Goal: Transaction & Acquisition: Purchase product/service

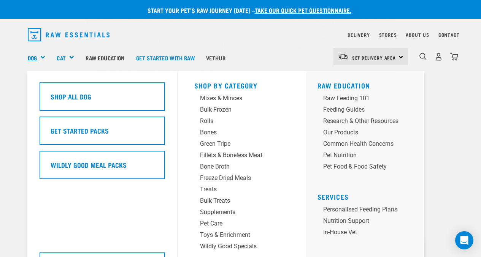
click at [34, 59] on link "Dog" at bounding box center [32, 58] width 9 height 9
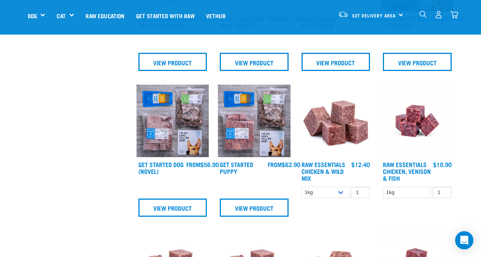
scroll to position [304, 0]
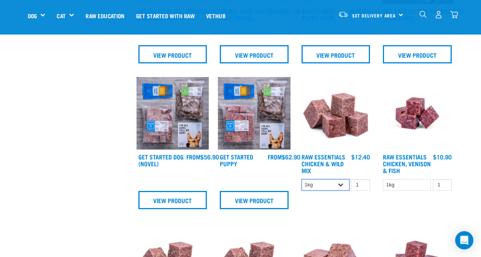
click at [340, 185] on select "1kg 3kg Bulk (10kg)" at bounding box center [325, 185] width 48 height 12
select select "709"
click at [301, 179] on select "1kg 3kg Bulk (10kg)" at bounding box center [325, 185] width 48 height 12
click at [412, 182] on select "1kg" at bounding box center [407, 185] width 48 height 12
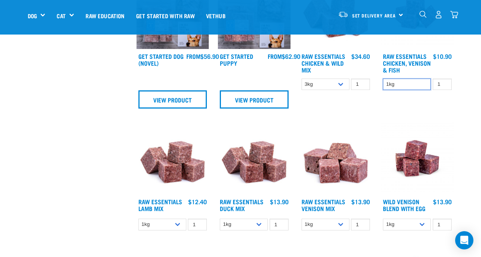
scroll to position [418, 0]
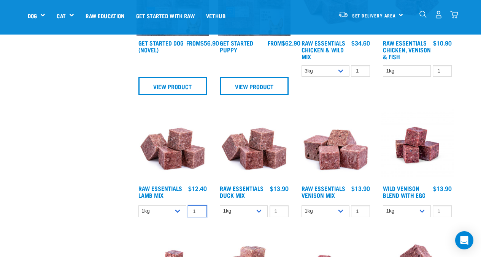
click at [195, 213] on input "1" at bounding box center [197, 212] width 19 height 12
click at [178, 206] on select "1kg 3kg Bulk (10kg)" at bounding box center [162, 212] width 48 height 12
select select "24"
click at [138, 206] on select "1kg 3kg Bulk (10kg)" at bounding box center [162, 212] width 48 height 12
click at [258, 210] on select "1kg 3kg" at bounding box center [244, 212] width 48 height 12
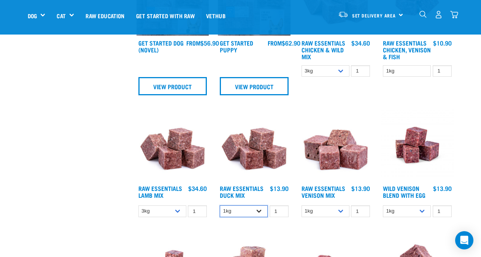
select select "442098"
click at [220, 206] on select "1kg 3kg" at bounding box center [244, 212] width 48 height 12
click at [341, 210] on select "1kg 3kg Bulk (20kg)" at bounding box center [325, 212] width 48 height 12
select select "712"
click at [301, 206] on select "1kg 3kg Bulk (20kg)" at bounding box center [325, 212] width 48 height 12
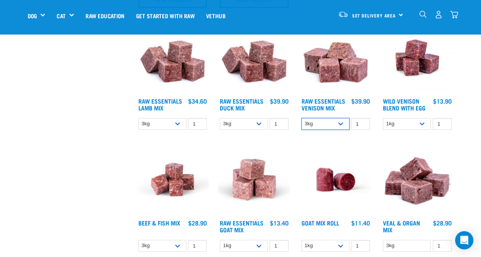
scroll to position [532, 0]
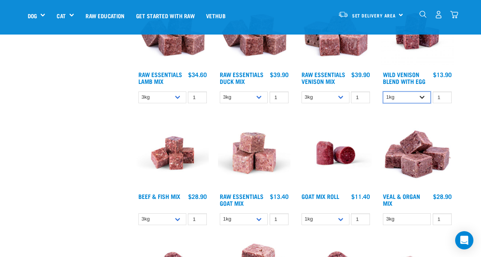
click at [422, 96] on select "1kg 3kg Bulk (10kg)" at bounding box center [407, 98] width 48 height 12
select select "34496"
click at [383, 92] on select "1kg 3kg Bulk (10kg)" at bounding box center [407, 98] width 48 height 12
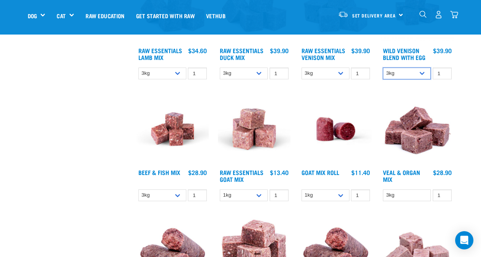
scroll to position [570, 0]
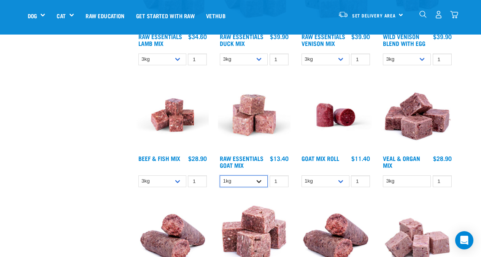
click at [255, 180] on select "1kg 3kg Bulk (10kg)" at bounding box center [244, 182] width 48 height 12
select select "337219"
click at [220, 176] on select "1kg 3kg Bulk (10kg)" at bounding box center [244, 182] width 48 height 12
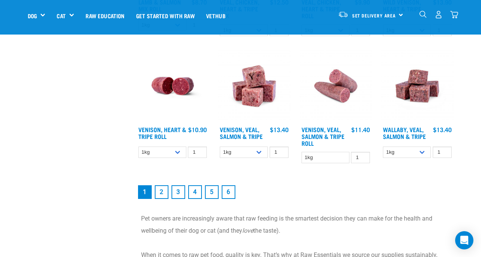
scroll to position [989, 0]
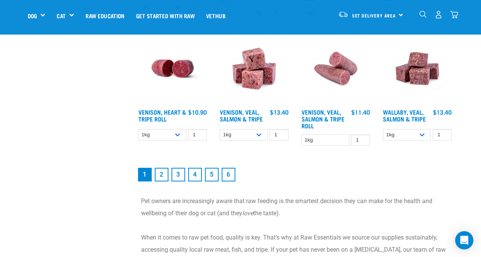
click at [159, 173] on link "2" at bounding box center [162, 175] width 14 height 14
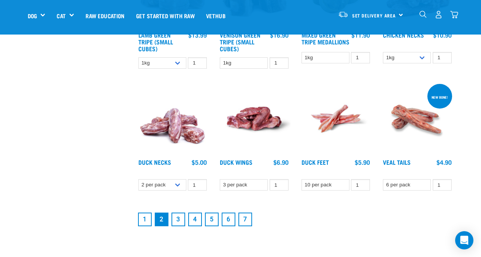
scroll to position [912, 0]
